Goal: Task Accomplishment & Management: Manage account settings

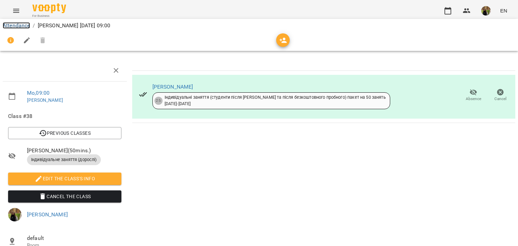
click at [19, 28] on link "Attendance" at bounding box center [16, 25] width 27 height 6
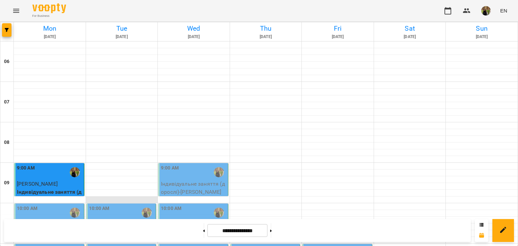
scroll to position [101, 0]
click at [61, 205] on div "10:00 AM" at bounding box center [50, 213] width 66 height 16
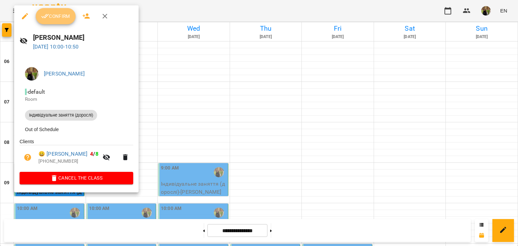
click at [62, 14] on span "Confirm" at bounding box center [55, 16] width 29 height 8
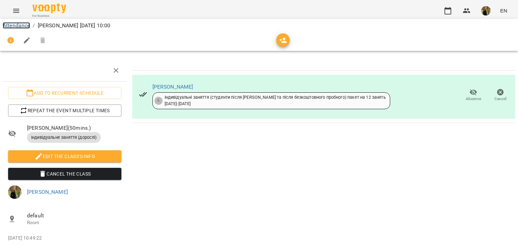
click at [28, 25] on link "Attendance" at bounding box center [16, 25] width 27 height 6
